Goal: Book appointment/travel/reservation

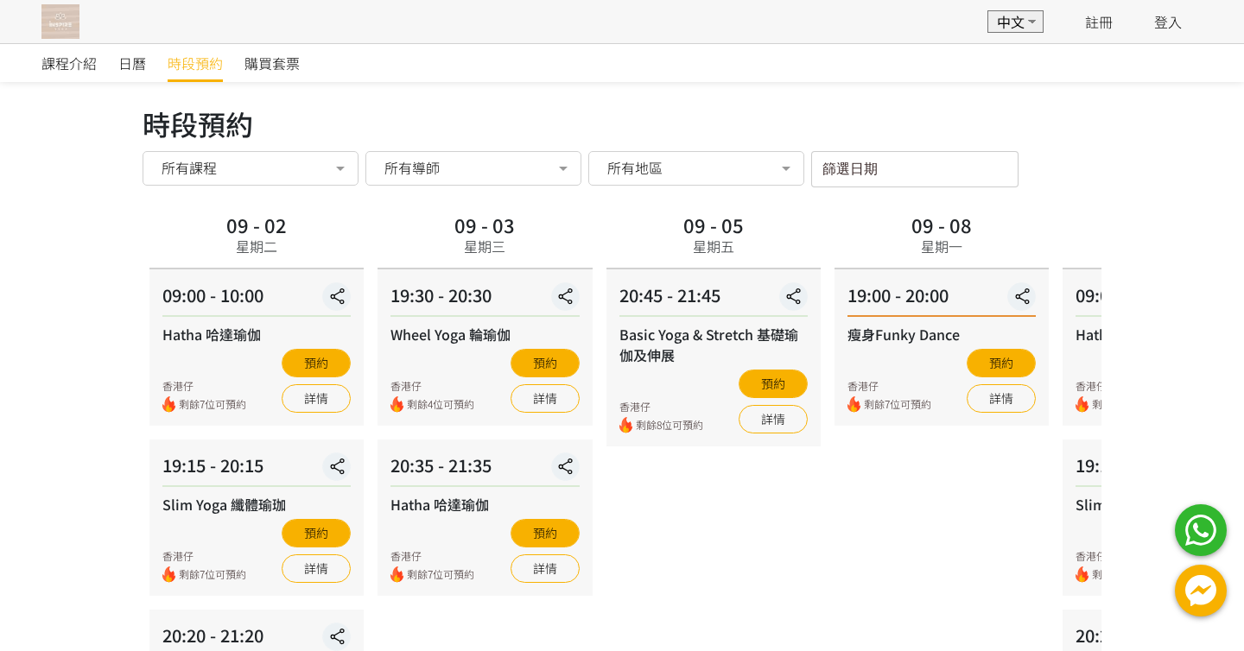
click at [61, 24] on img at bounding box center [60, 21] width 38 height 35
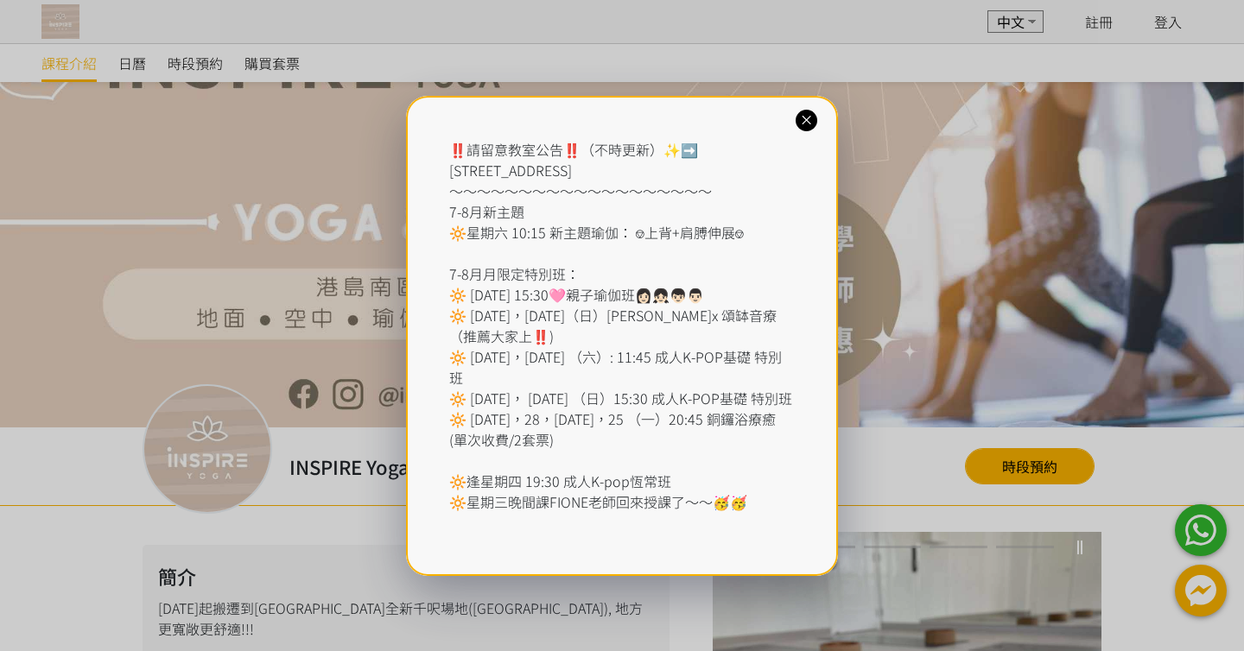
scroll to position [323, 0]
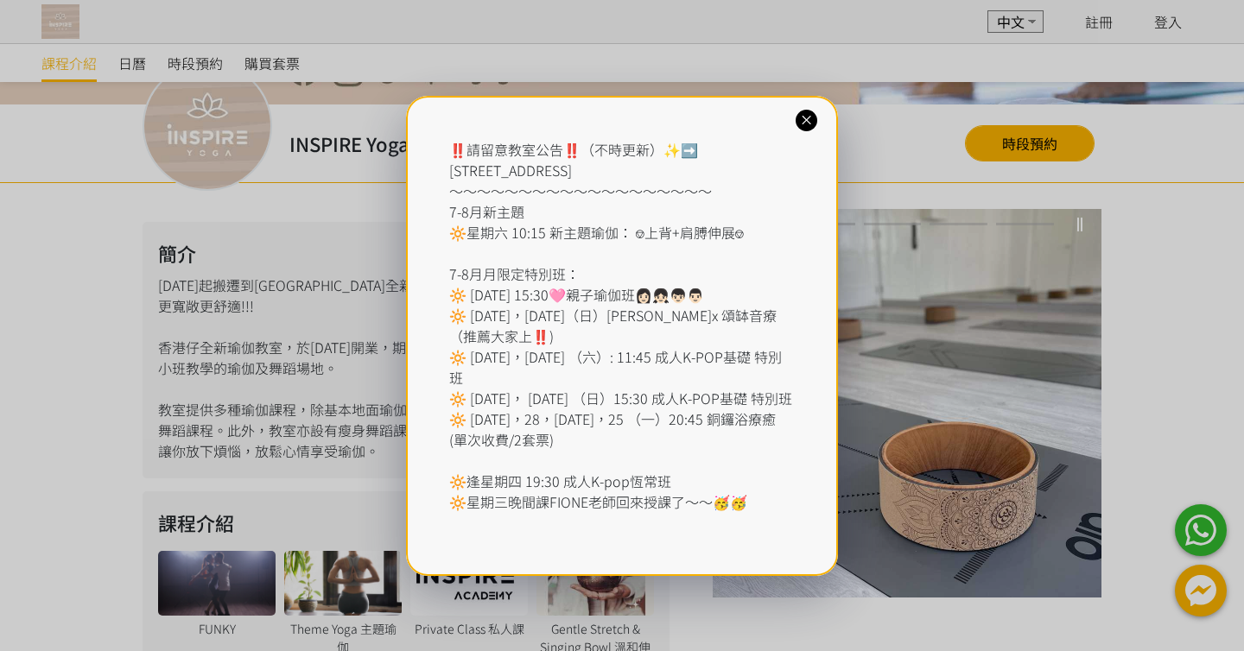
click at [805, 114] on icon at bounding box center [806, 120] width 16 height 16
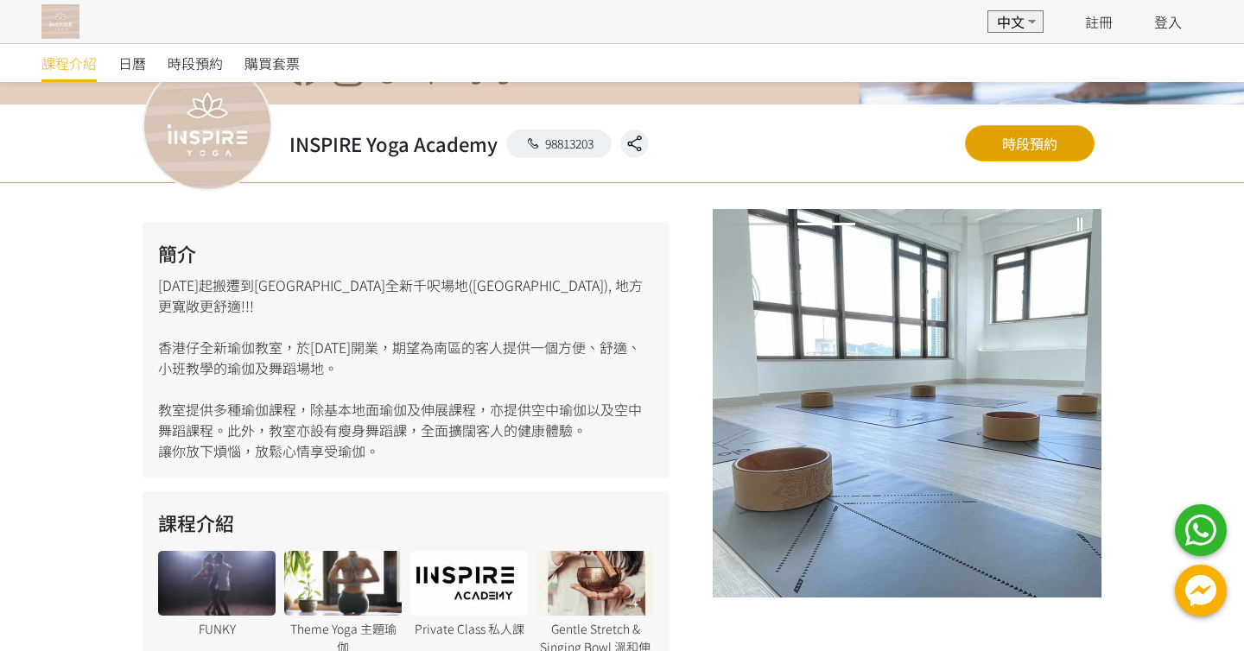
click at [1017, 149] on link "時段預約" at bounding box center [1030, 143] width 130 height 36
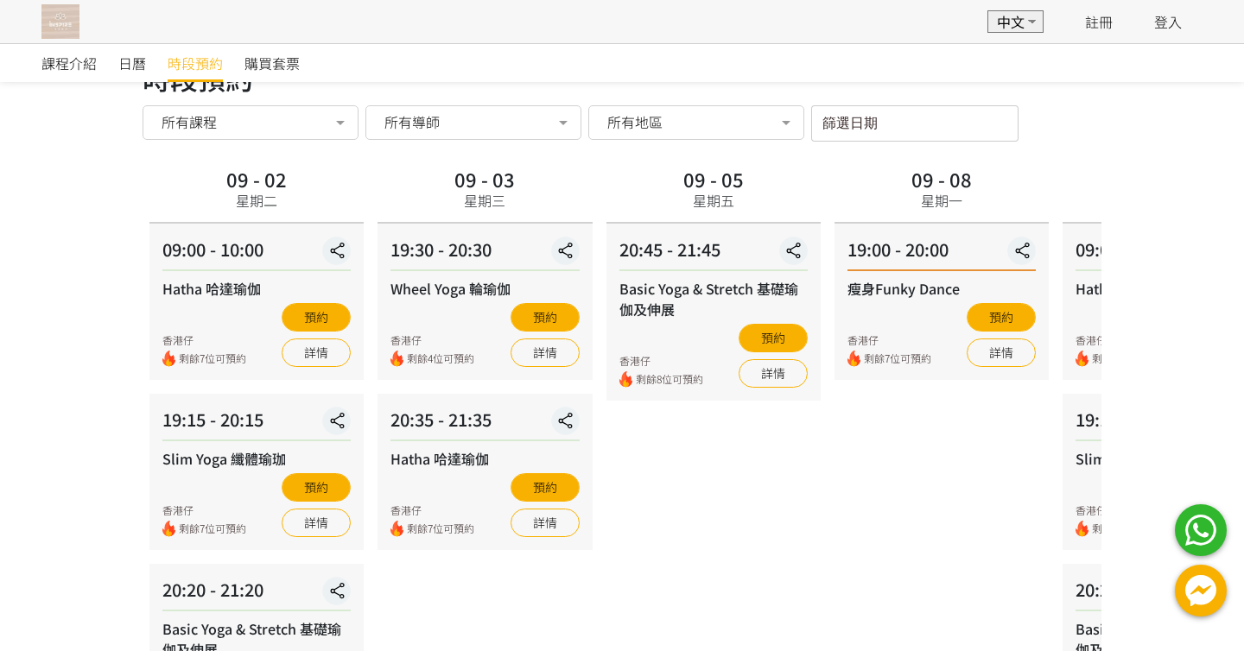
scroll to position [3, 0]
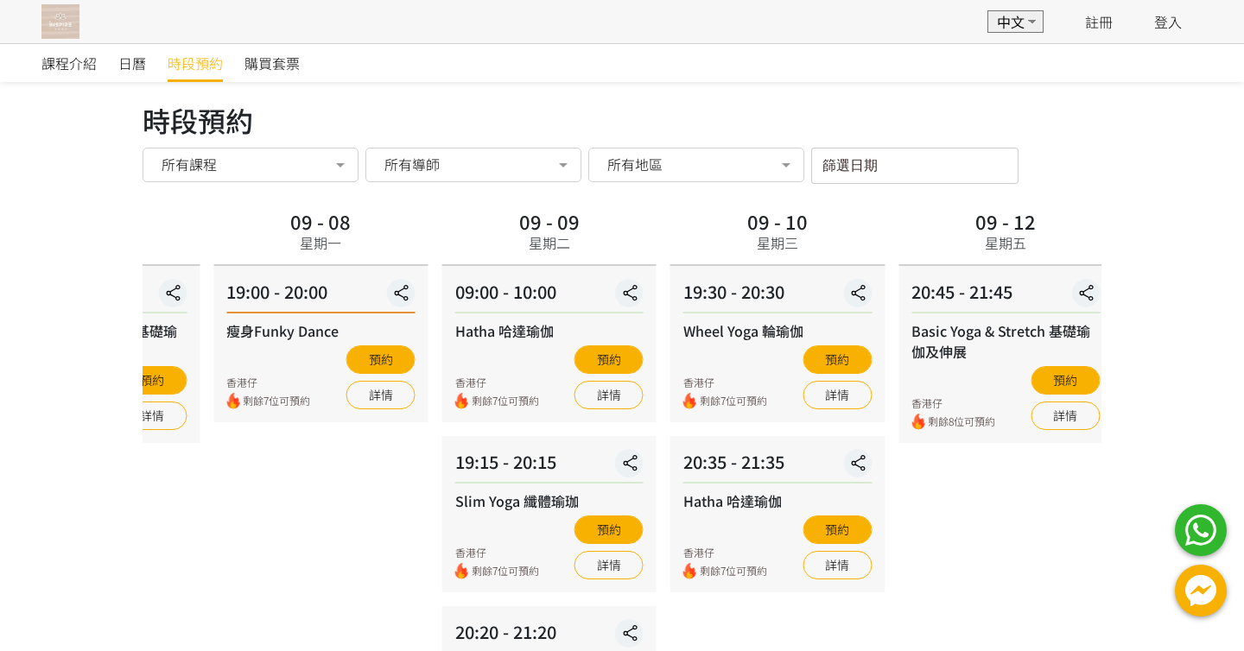
click at [401, 225] on div "09 - 08 星期一" at bounding box center [320, 235] width 214 height 61
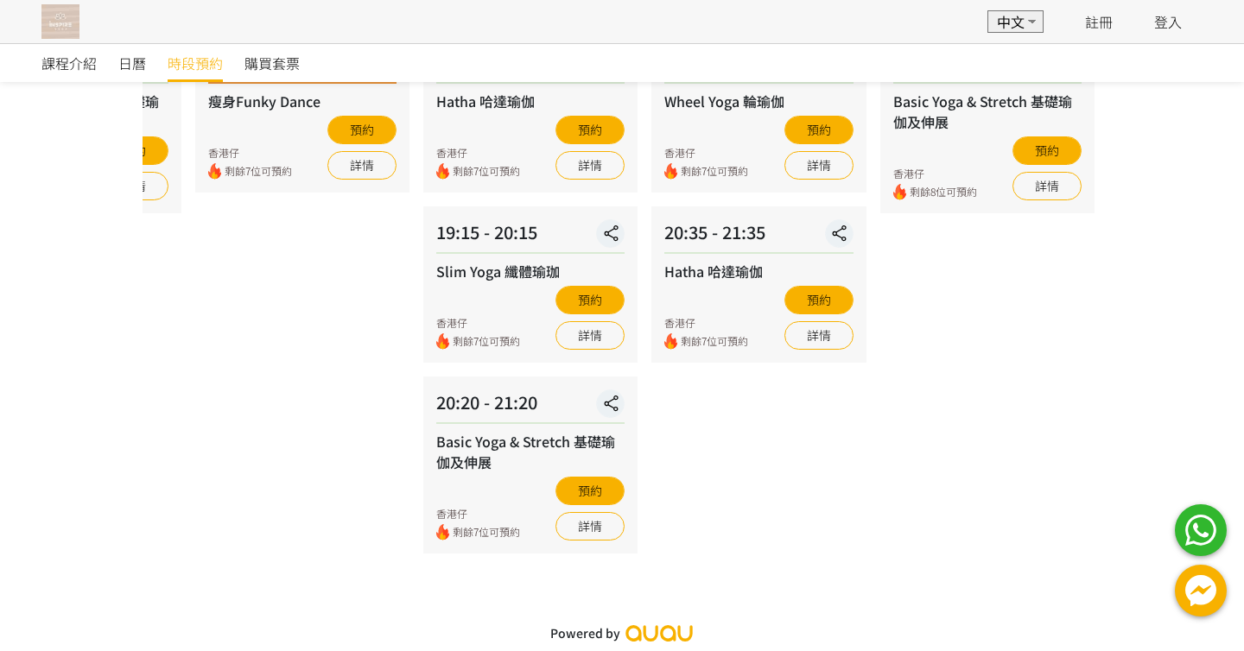
scroll to position [0, 0]
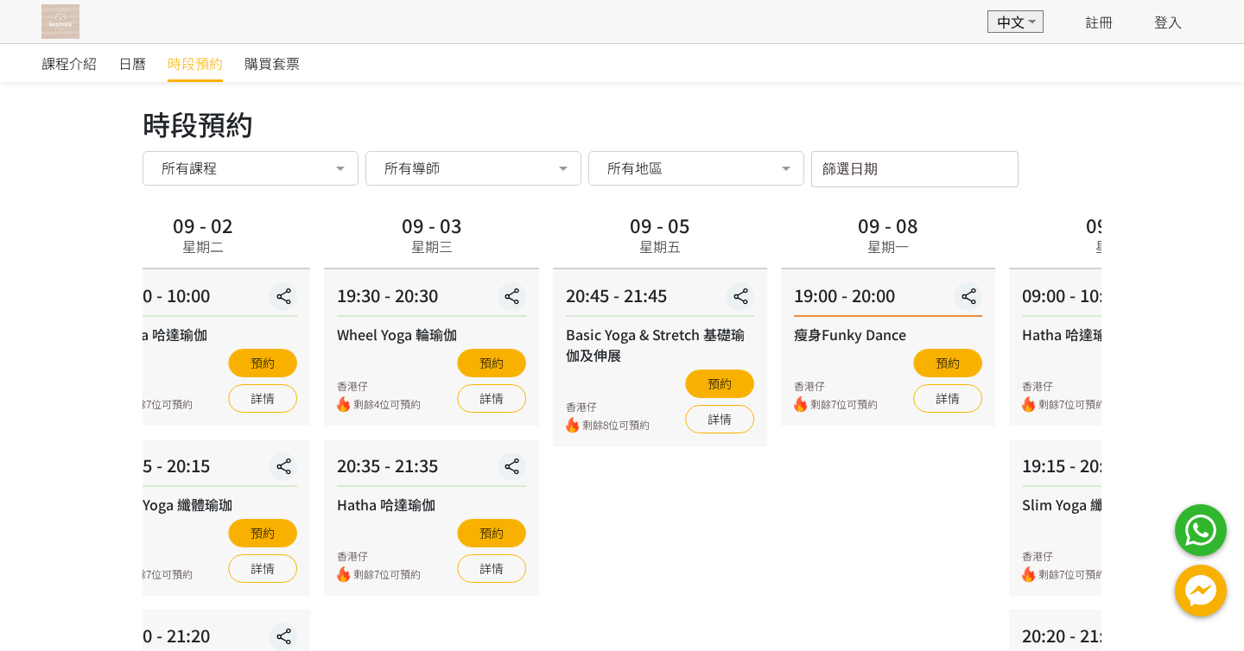
click at [795, 206] on div "時段預約 時段預約 所有課程 所有課程 Hatha 哈達瑜伽 Slim Yoga 纖體瑜珈 Basic Yoga & Stretch 基礎瑜伽及伸展 Whee…" at bounding box center [622, 455] width 959 height 705
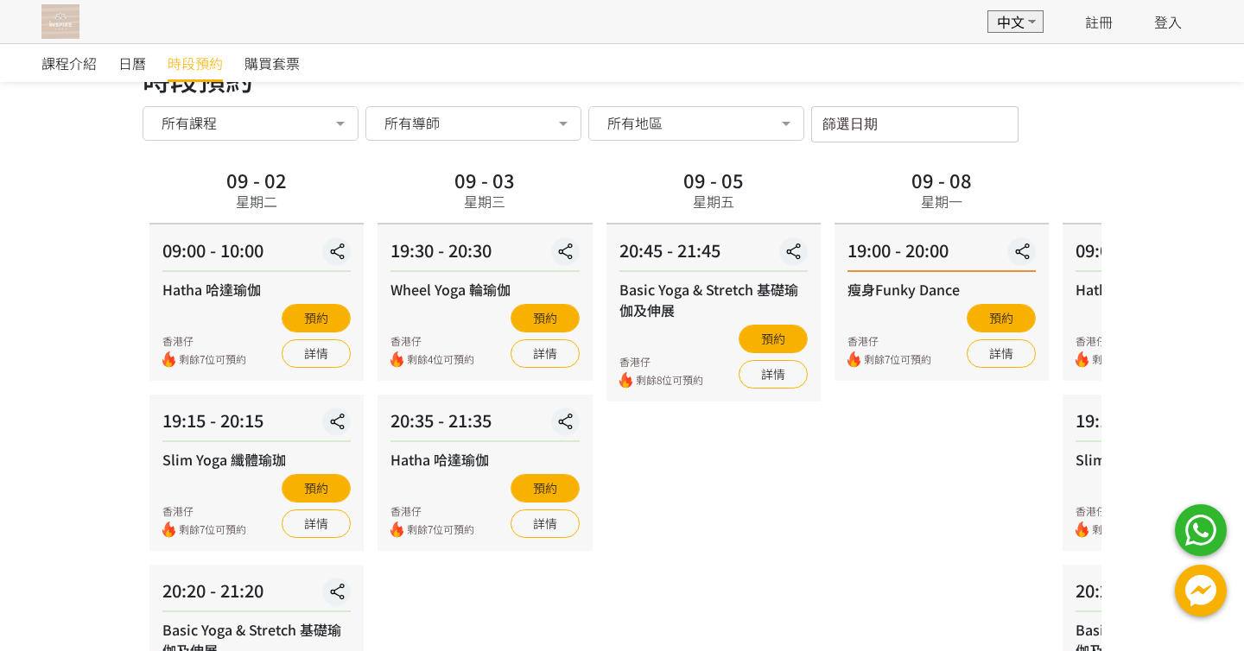
scroll to position [40, 0]
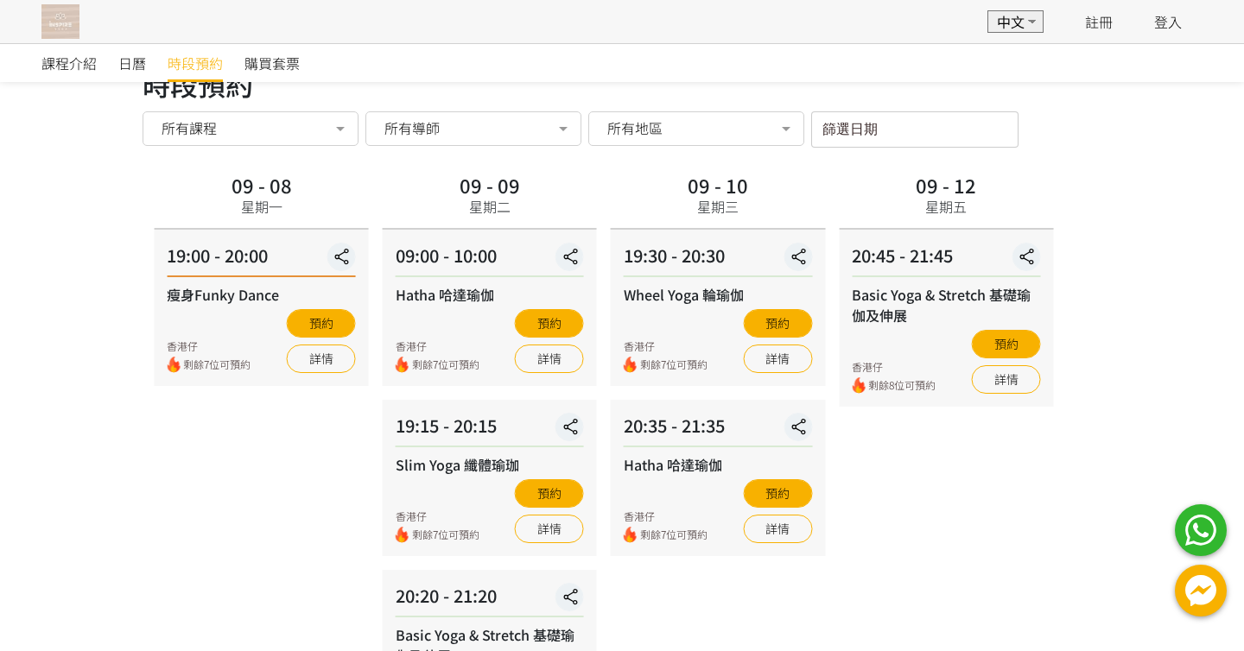
click at [167, 250] on div "09 - 08 星期一 19:00 - 20:00 瘦身Funky Dance 香港仔 剩餘7位可預約 預約 詳情" at bounding box center [261, 457] width 228 height 579
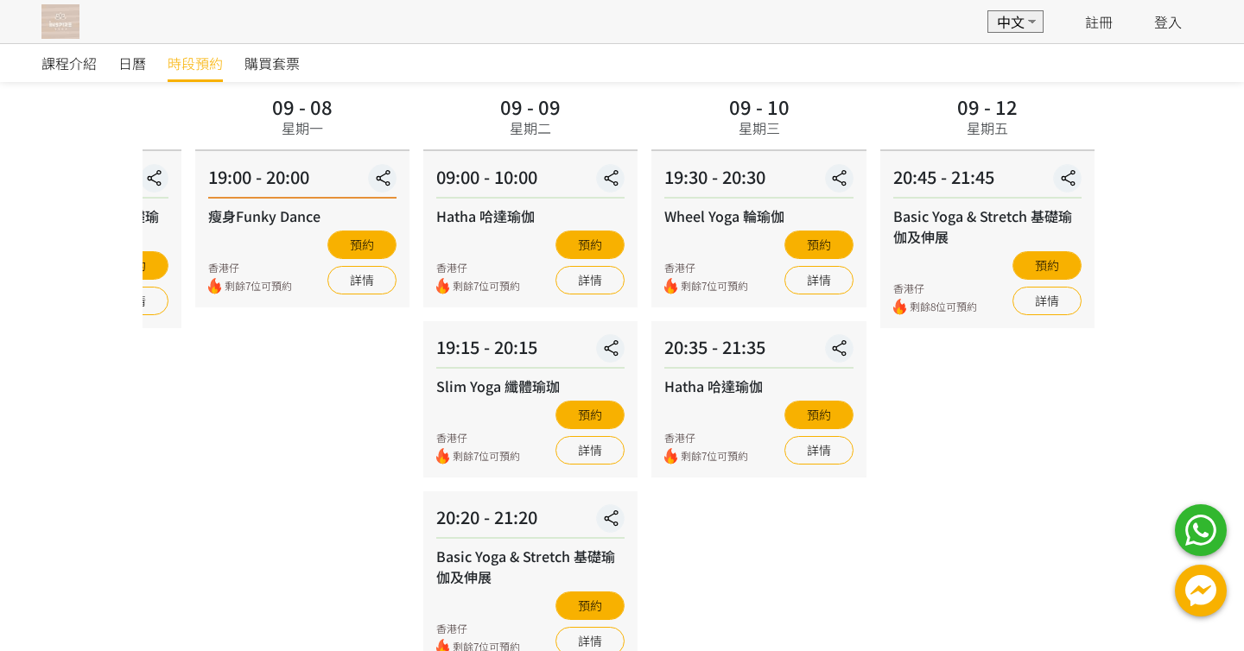
scroll to position [117, 0]
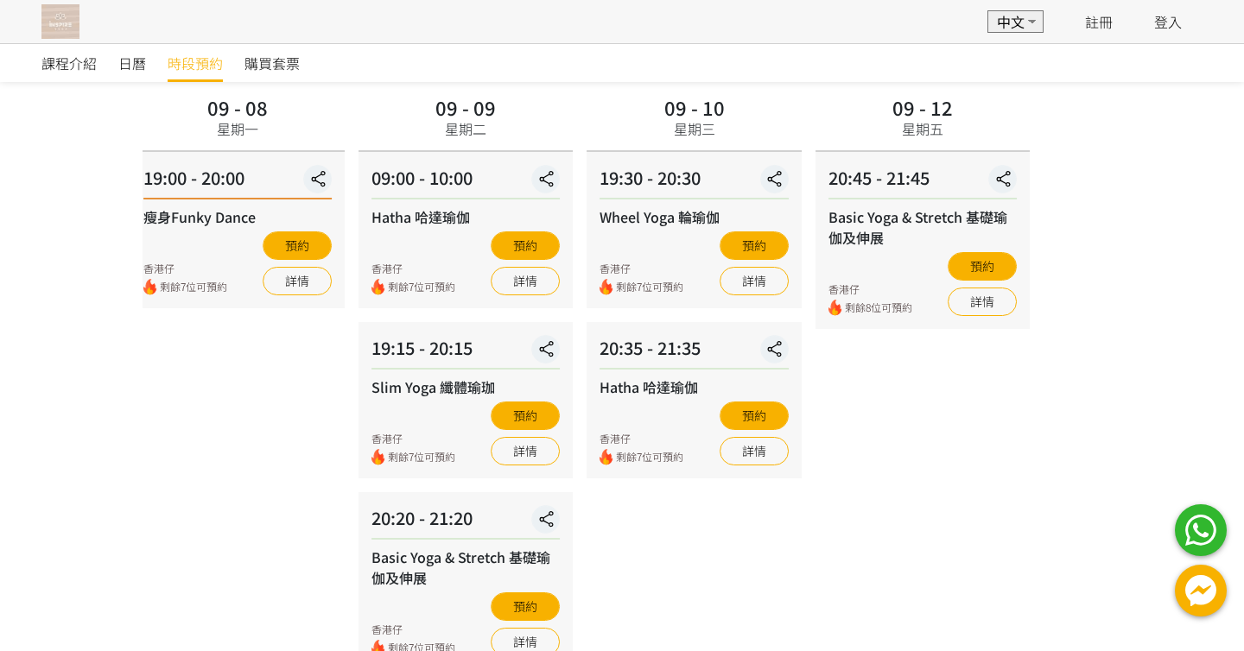
click at [1006, 86] on div "時段預約 時段預約 所有課程 所有課程 Hatha 哈達瑜伽 Slim Yoga 纖體瑜珈 Basic Yoga & Stretch 基礎瑜伽及伸展 Whee…" at bounding box center [622, 337] width 959 height 705
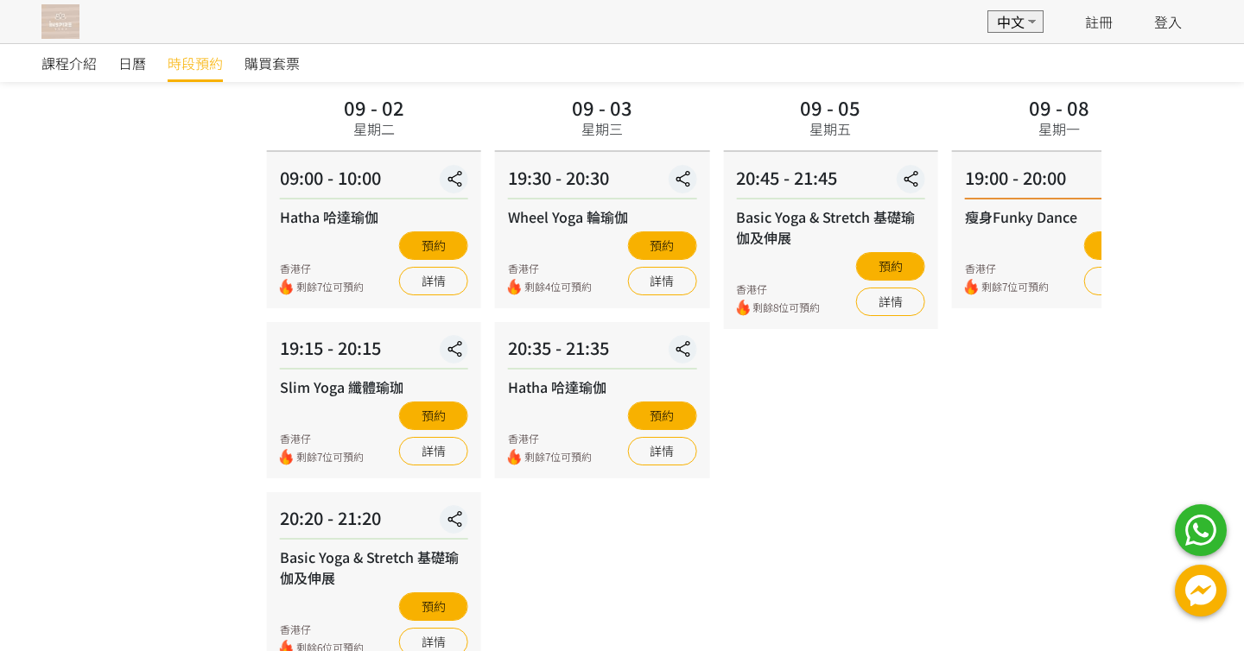
click at [1219, 140] on div "課程介紹 日曆 時段預約 購買套票 時段預約 時段預約 所有課程 所有課程 Hatha 哈達瑜伽 Slim Yoga 纖體瑜珈 Basic Yoga & St…" at bounding box center [622, 346] width 1244 height 841
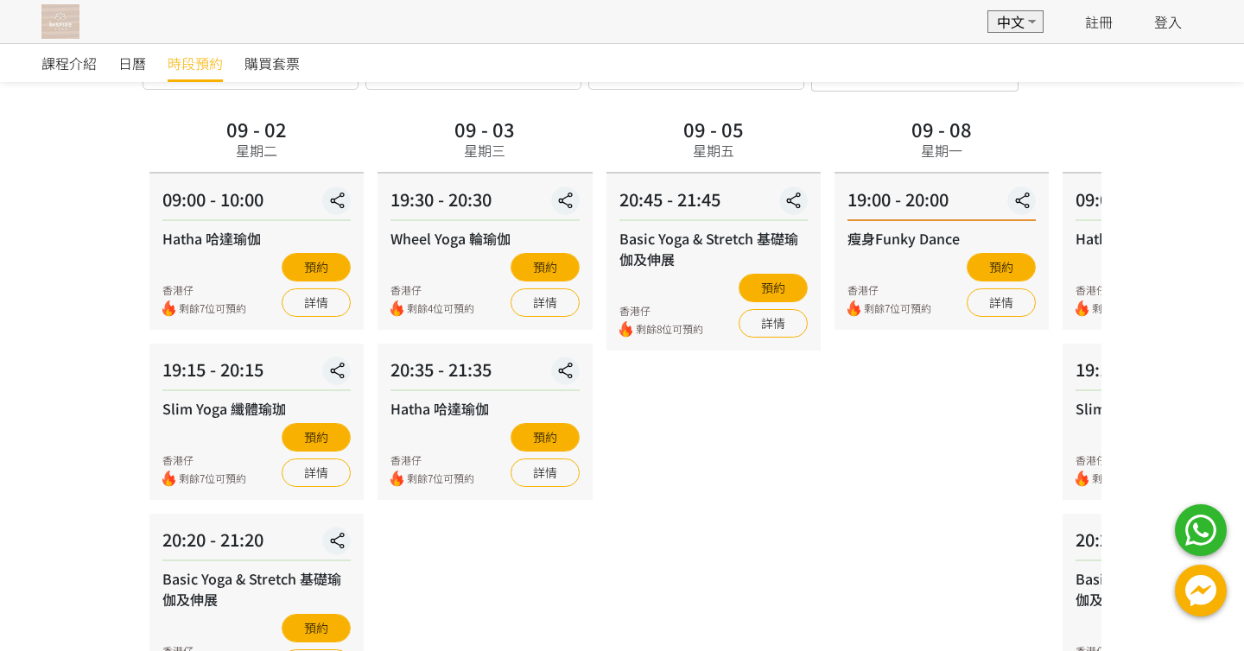
scroll to position [115, 0]
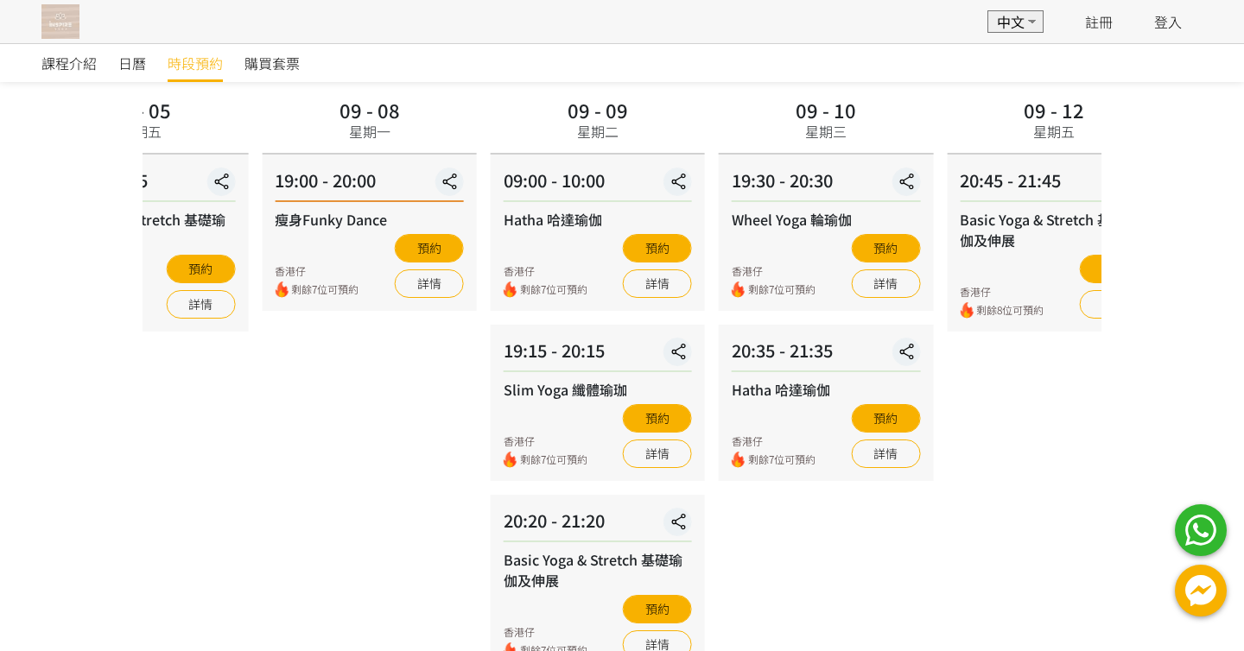
click at [444, 137] on div "09 - 08 星期一" at bounding box center [369, 123] width 214 height 61
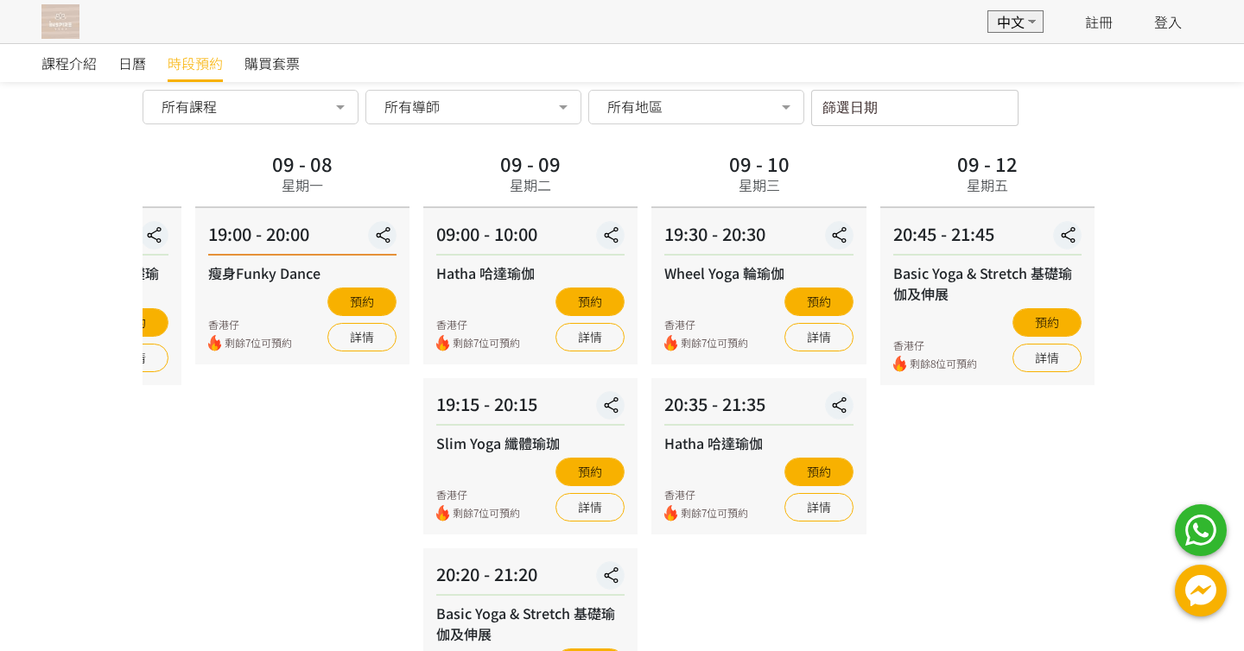
scroll to position [51, 0]
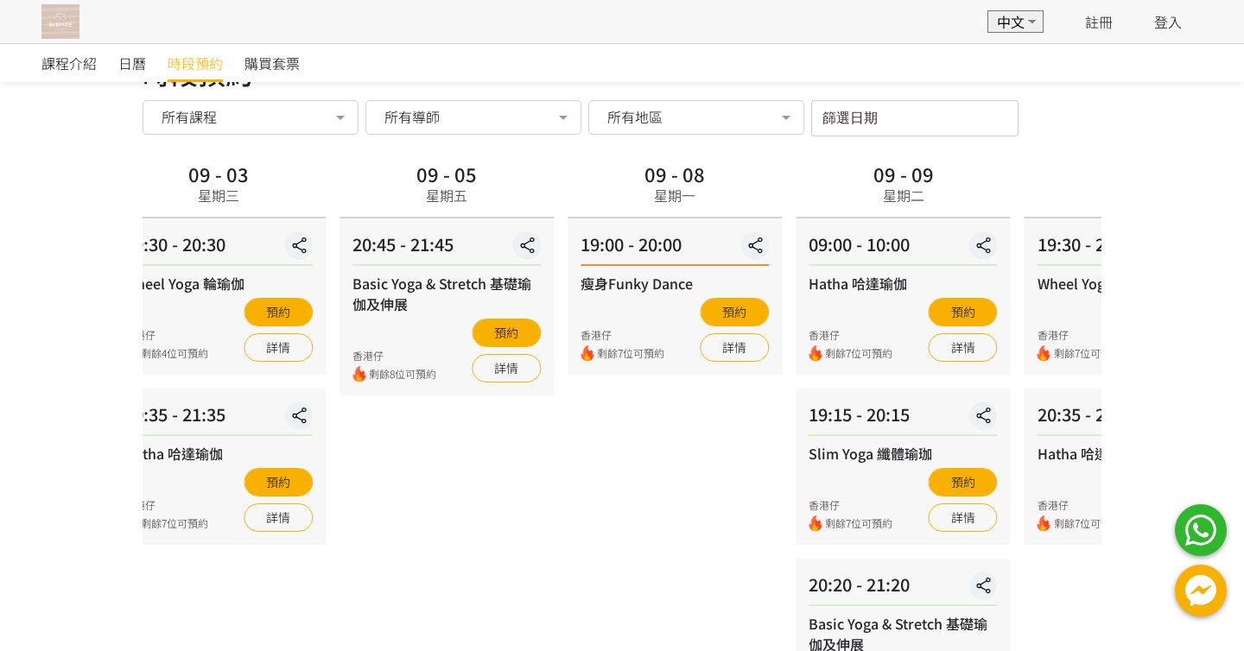
click at [705, 183] on div "09 - 08" at bounding box center [674, 173] width 60 height 19
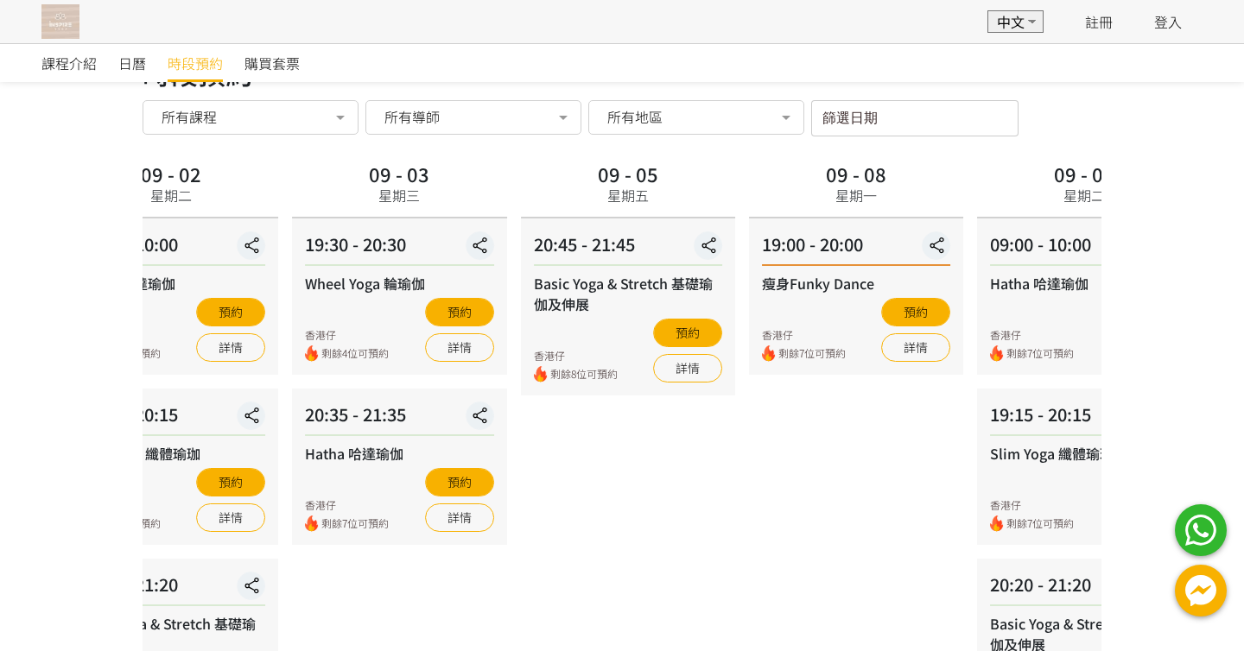
click at [735, 197] on div "09 - 05 星期五" at bounding box center [628, 187] width 214 height 61
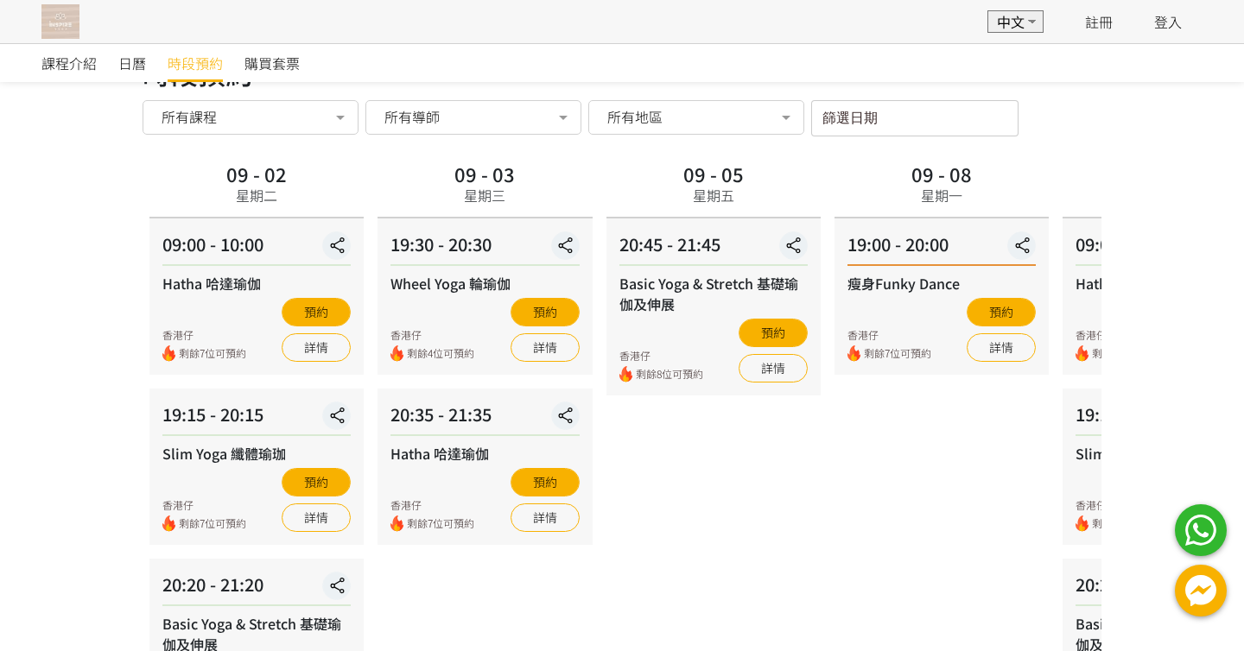
scroll to position [0, 0]
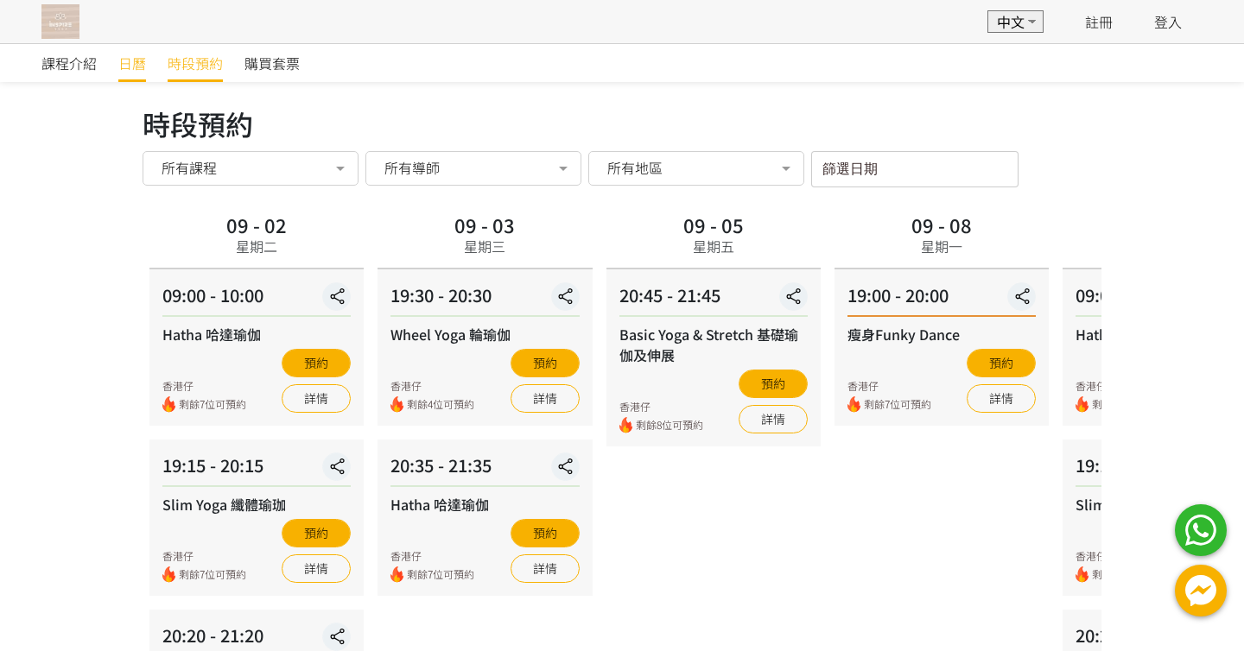
click at [128, 64] on span "日曆" at bounding box center [132, 63] width 28 height 21
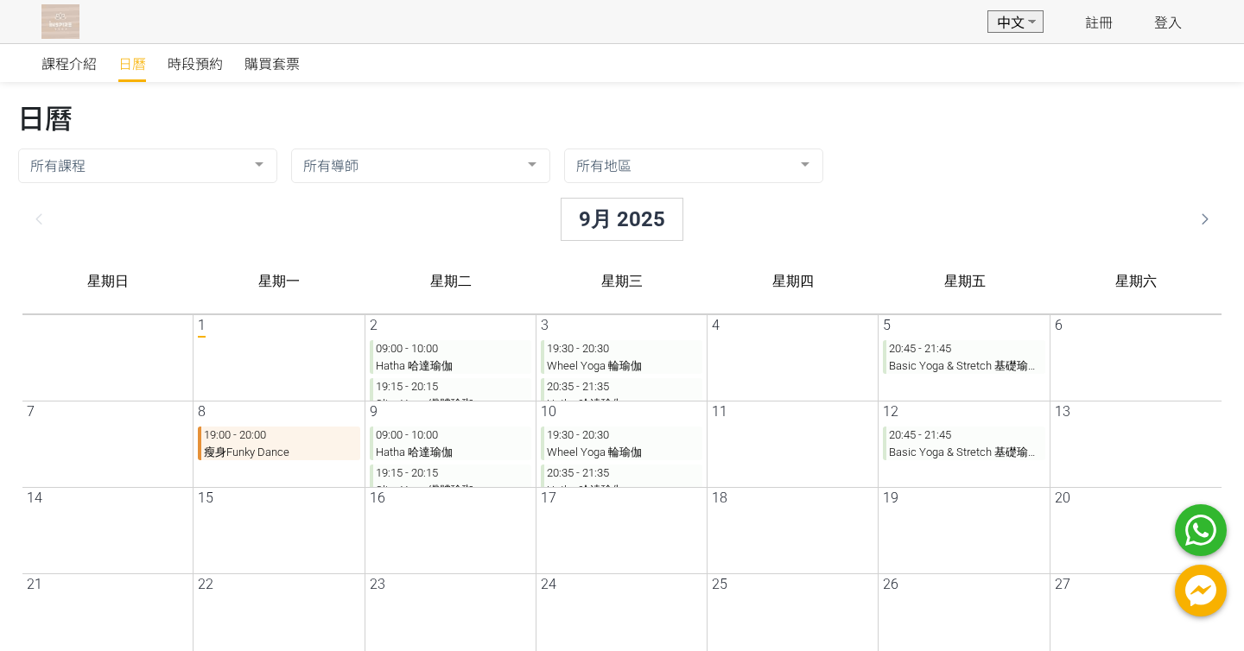
click at [63, 16] on img at bounding box center [60, 21] width 38 height 35
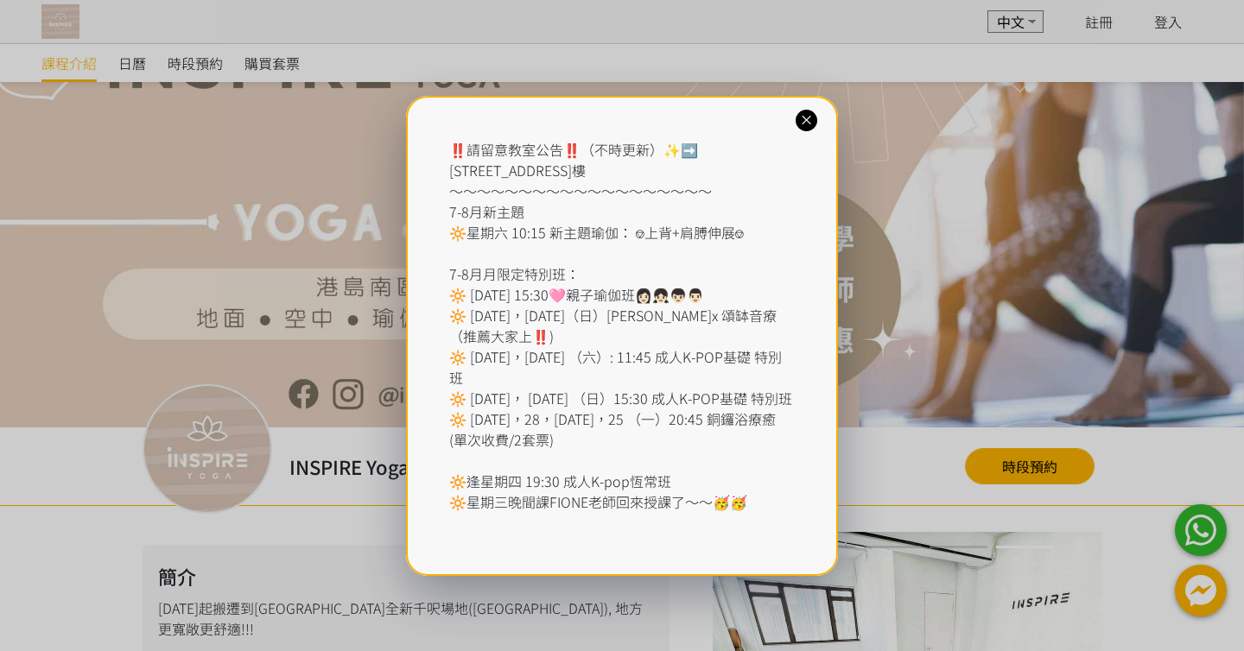
click at [809, 124] on icon at bounding box center [806, 120] width 16 height 16
